Goal: Information Seeking & Learning: Learn about a topic

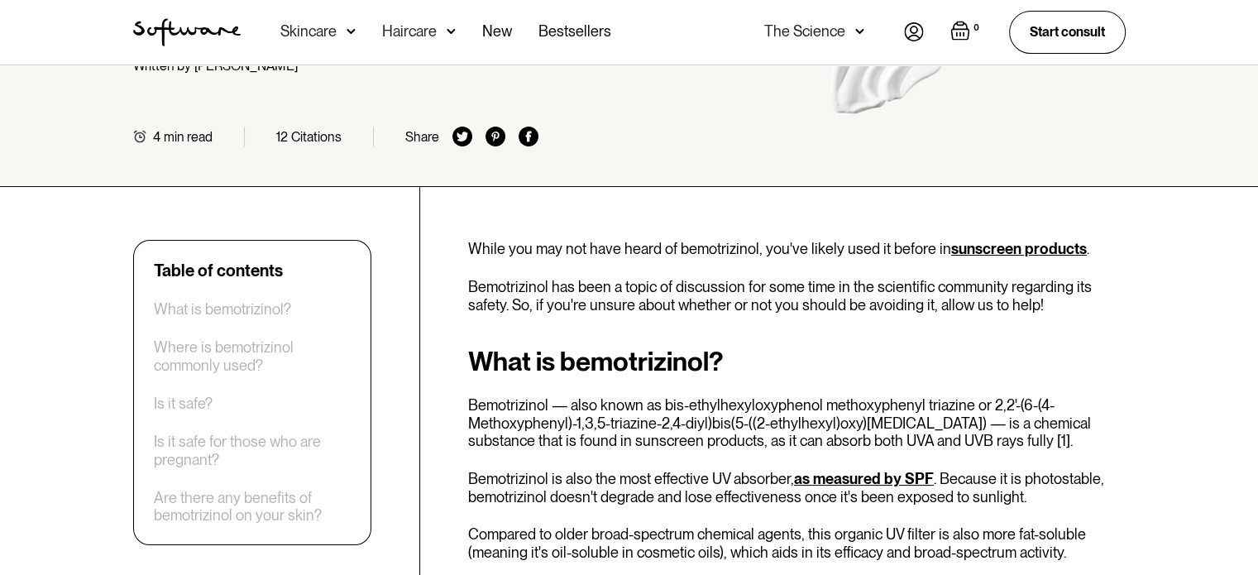
scroll to position [248, 0]
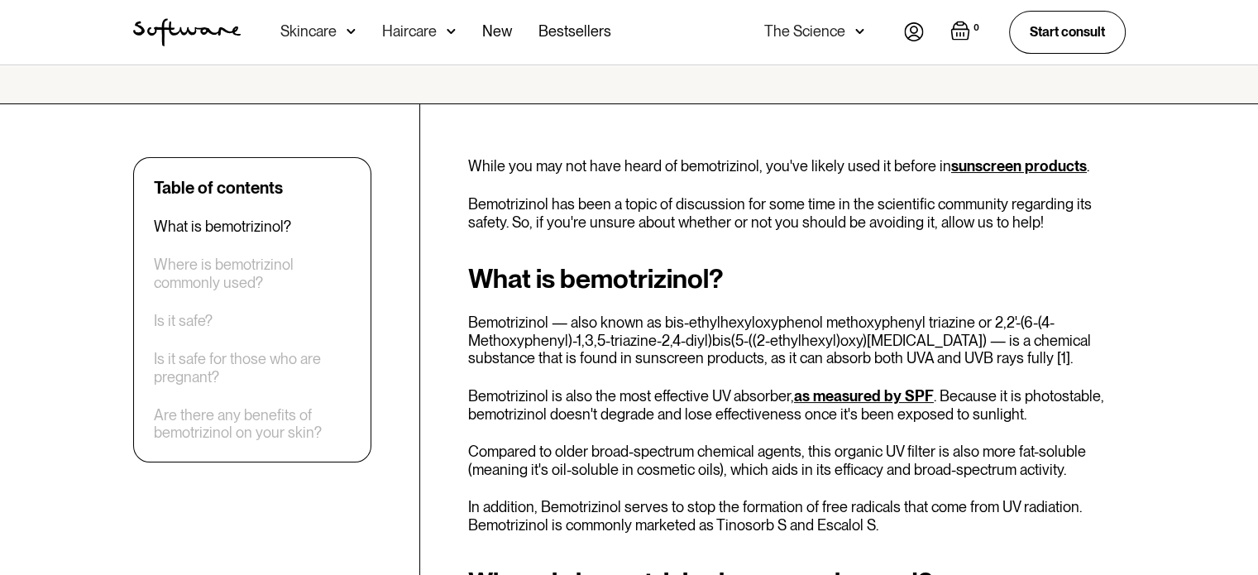
click at [709, 400] on p "Bemotrizinol is also the most effective UV absorber, as measured by SPF . Becau…" at bounding box center [796, 405] width 657 height 36
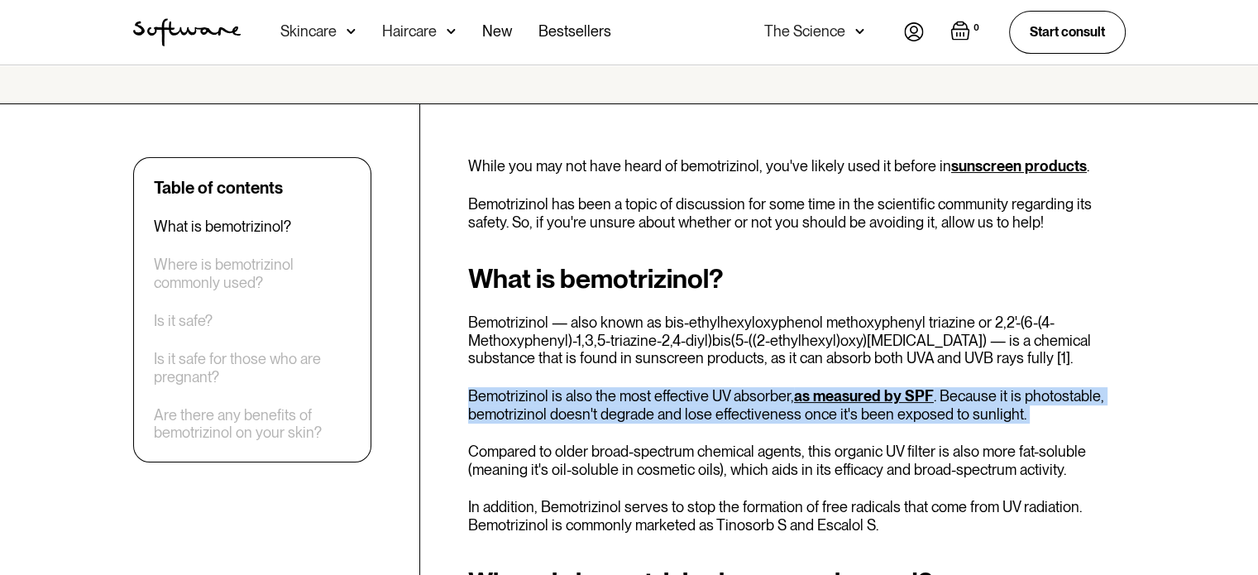
click at [709, 400] on p "Bemotrizinol is also the most effective UV absorber, as measured by SPF . Becau…" at bounding box center [796, 405] width 657 height 36
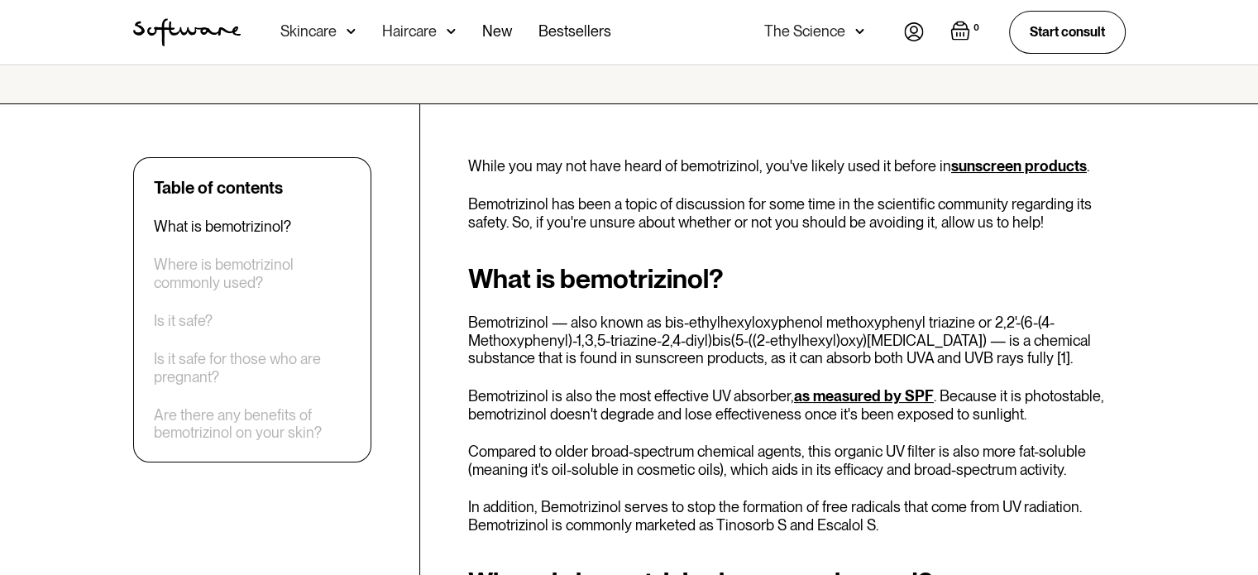
click at [658, 429] on div "What is bemotrizinol? Bemotrizinol — also known as bis-ethylhexyloxyphenol meth…" at bounding box center [796, 399] width 657 height 270
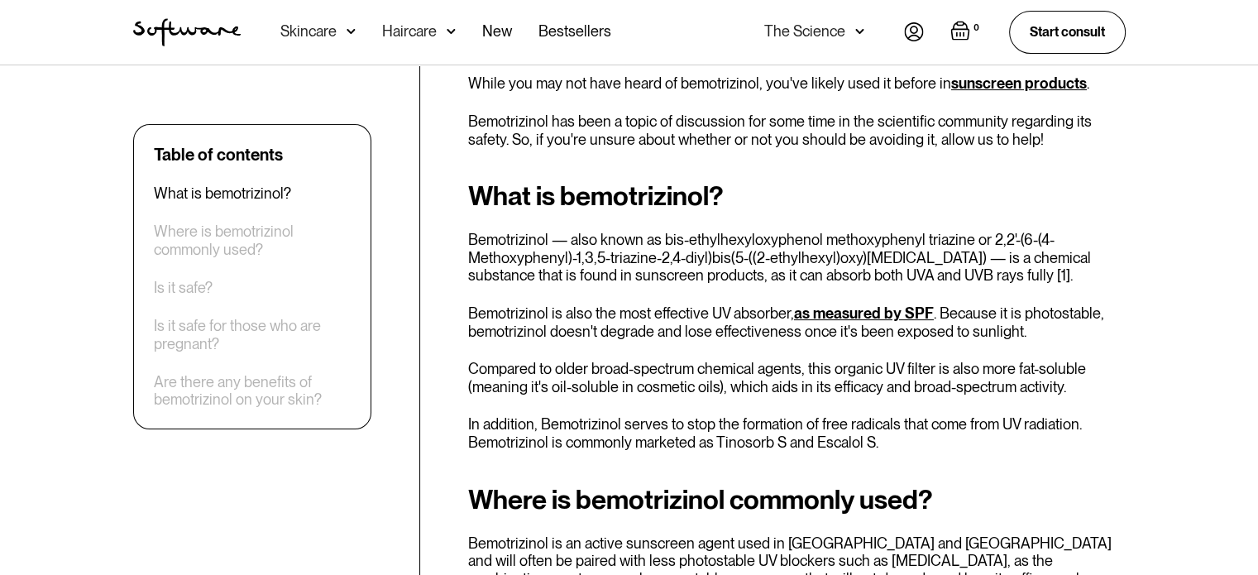
click at [702, 381] on p "Compared to older broad-spectrum chemical agents, this organic UV filter is als…" at bounding box center [796, 378] width 657 height 36
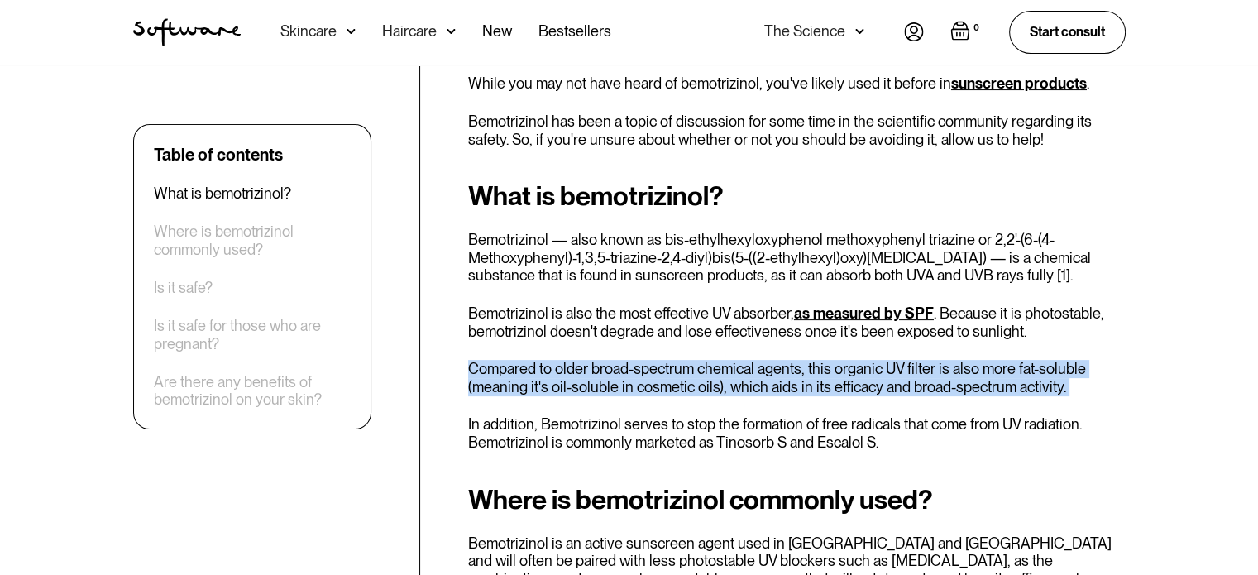
click at [702, 381] on p "Compared to older broad-spectrum chemical agents, this organic UV filter is als…" at bounding box center [796, 378] width 657 height 36
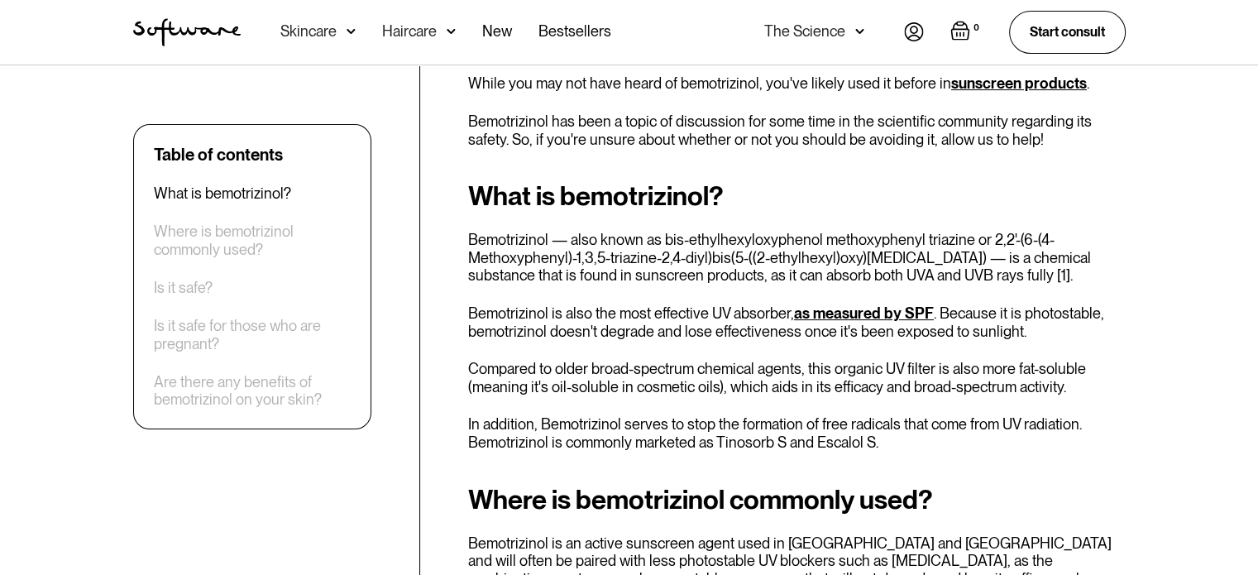
click at [660, 412] on div "What is bemotrizinol? Bemotrizinol — also known as bis-ethylhexyloxyphenol meth…" at bounding box center [796, 316] width 657 height 270
click at [698, 360] on p "Compared to older broad-spectrum chemical agents, this organic UV filter is als…" at bounding box center [796, 378] width 657 height 36
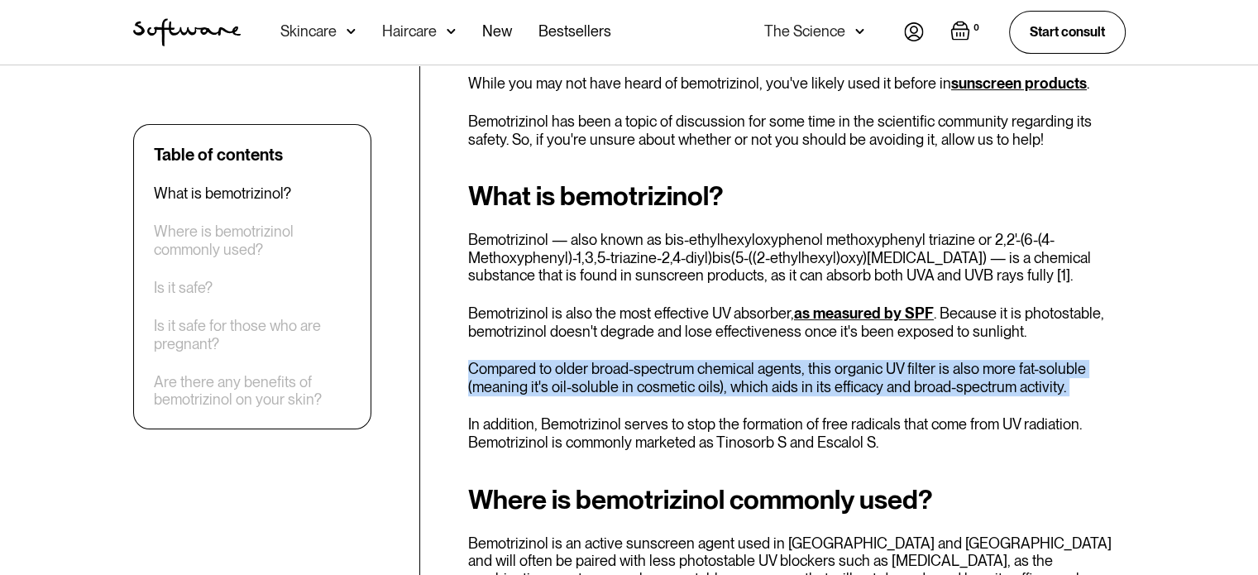
click at [698, 360] on p "Compared to older broad-spectrum chemical agents, this organic UV filter is als…" at bounding box center [796, 378] width 657 height 36
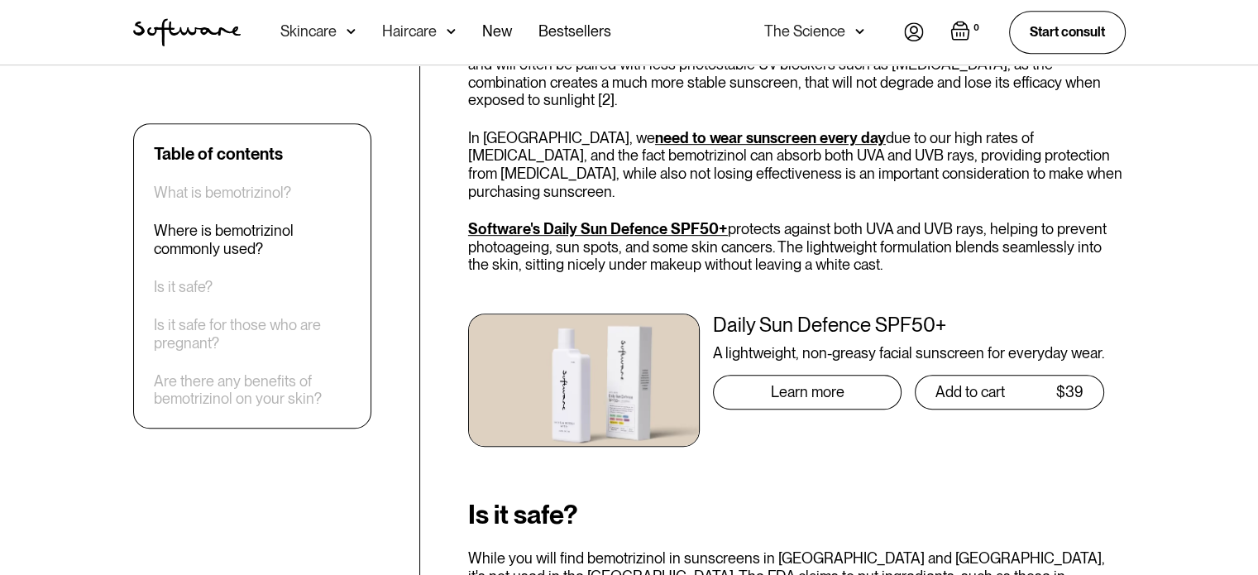
scroll to position [579, 0]
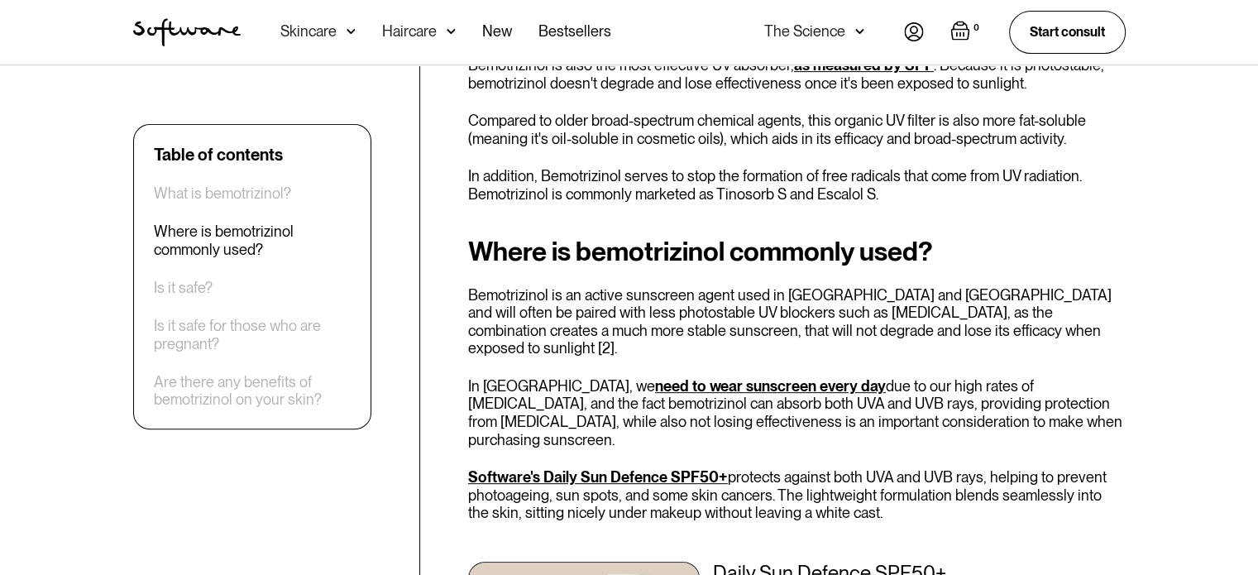
click at [991, 299] on p "Bemotrizinol is an active sunscreen agent used in [GEOGRAPHIC_DATA] and [GEOGRA…" at bounding box center [796, 321] width 657 height 71
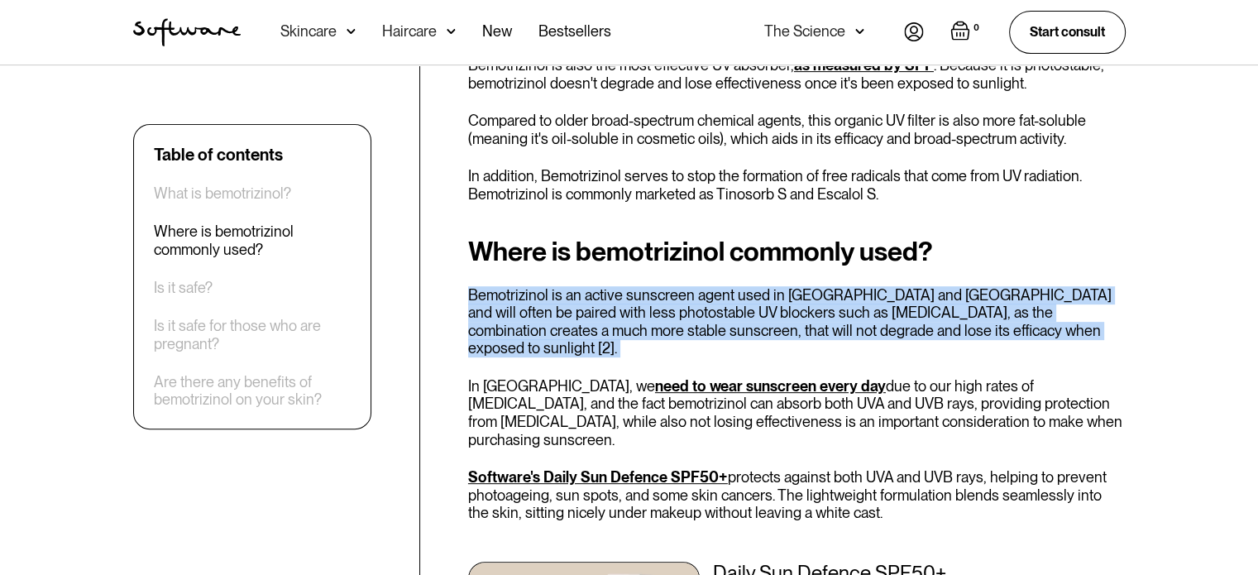
click at [991, 299] on p "Bemotrizinol is an active sunscreen agent used in [GEOGRAPHIC_DATA] and [GEOGRA…" at bounding box center [796, 321] width 657 height 71
click at [790, 303] on p "Bemotrizinol is an active sunscreen agent used in [GEOGRAPHIC_DATA] and [GEOGRA…" at bounding box center [796, 321] width 657 height 71
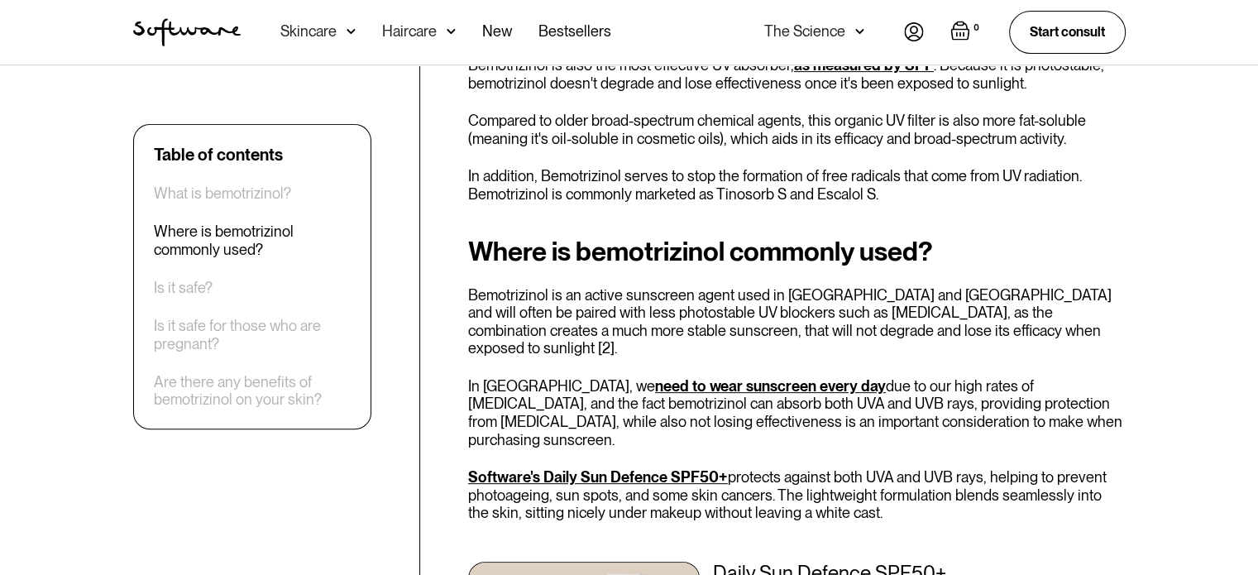
click at [668, 317] on p "Bemotrizinol is an active sunscreen agent used in [GEOGRAPHIC_DATA] and [GEOGRA…" at bounding box center [796, 321] width 657 height 71
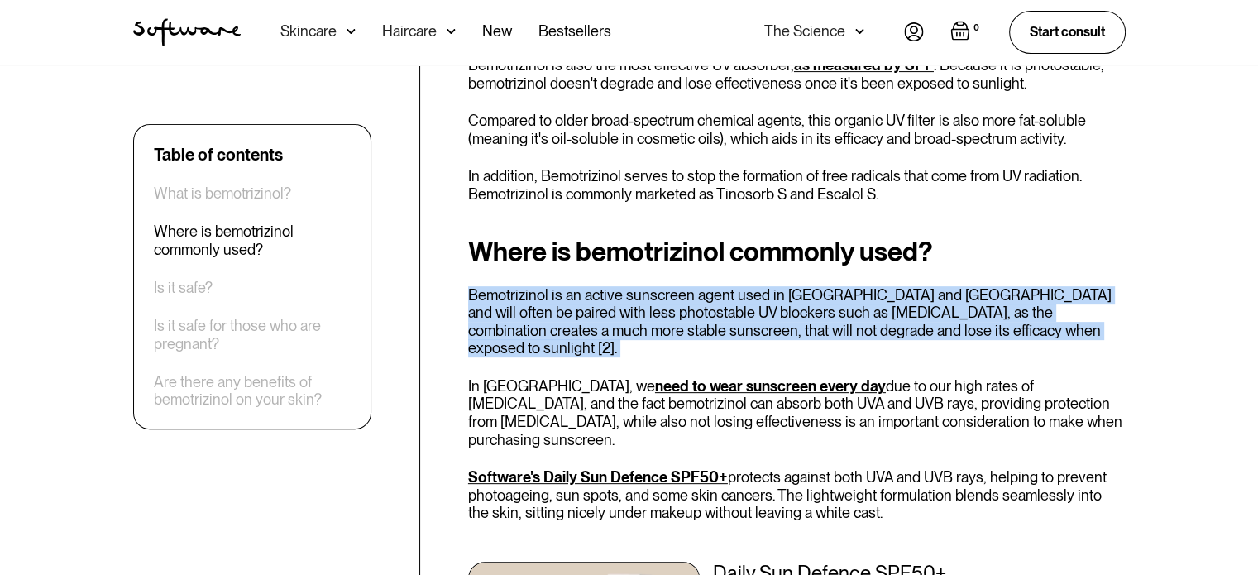
click at [668, 317] on p "Bemotrizinol is an active sunscreen agent used in [GEOGRAPHIC_DATA] and [GEOGRA…" at bounding box center [796, 321] width 657 height 71
click at [562, 327] on p "Bemotrizinol is an active sunscreen agent used in [GEOGRAPHIC_DATA] and [GEOGRA…" at bounding box center [796, 321] width 657 height 71
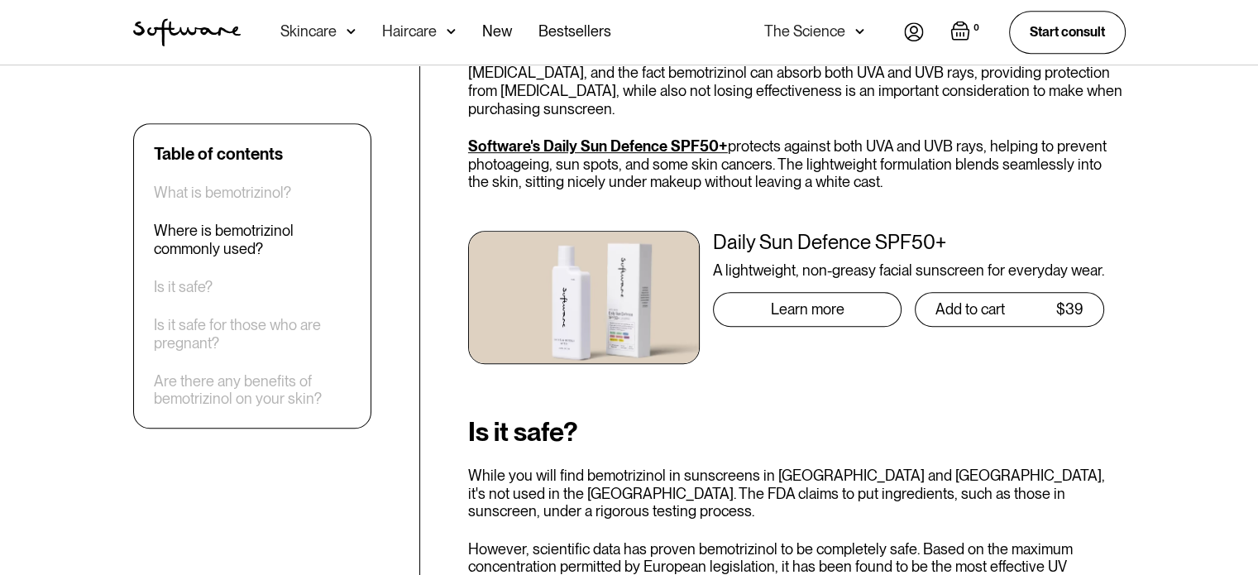
scroll to position [992, 0]
